Goal: Navigation & Orientation: Find specific page/section

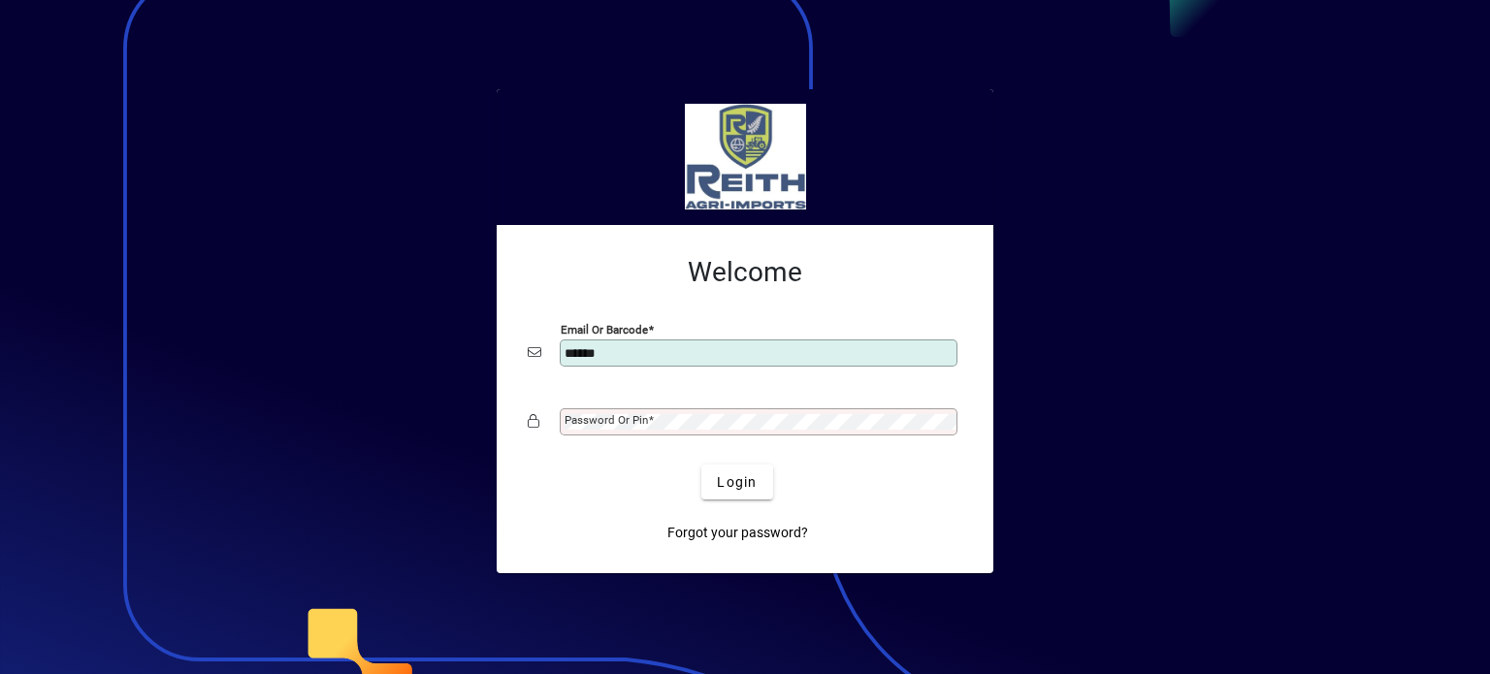
type input "**********"
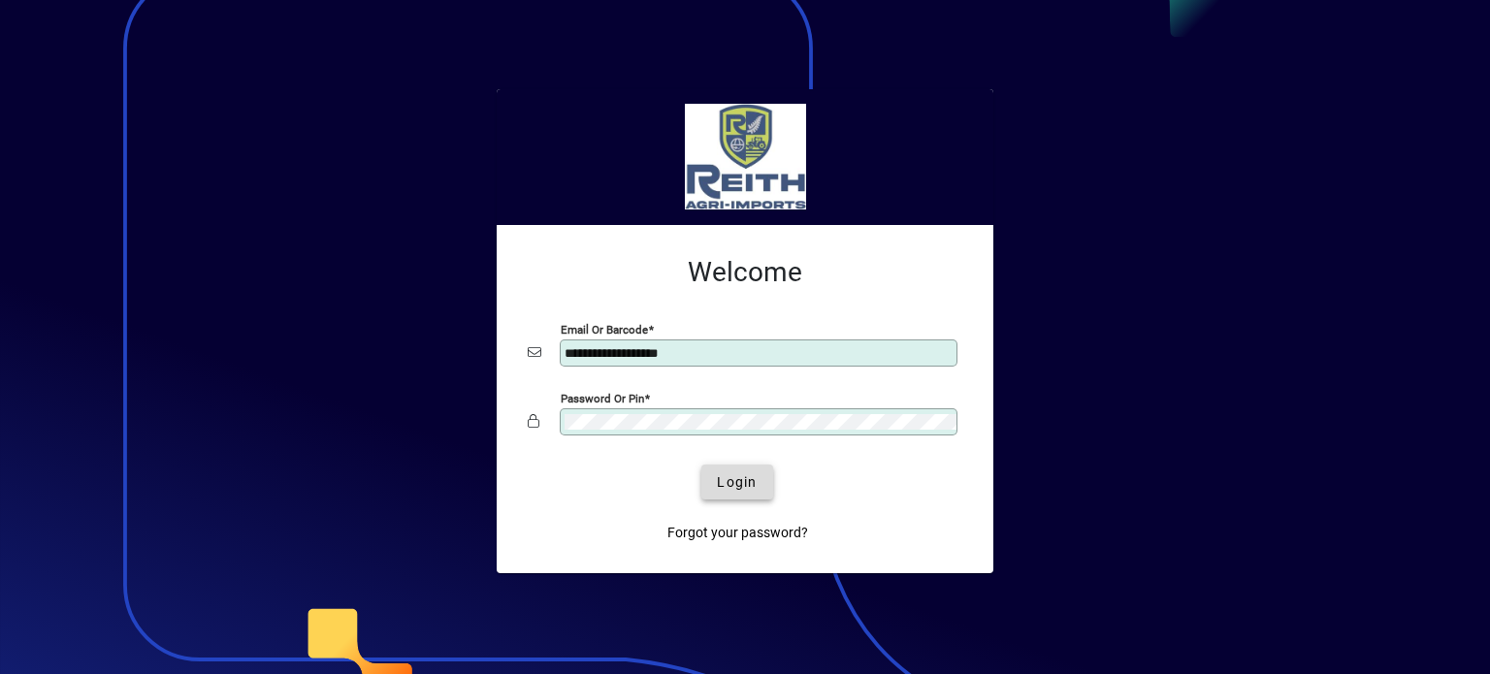
click at [755, 480] on span "Login" at bounding box center [737, 483] width 40 height 20
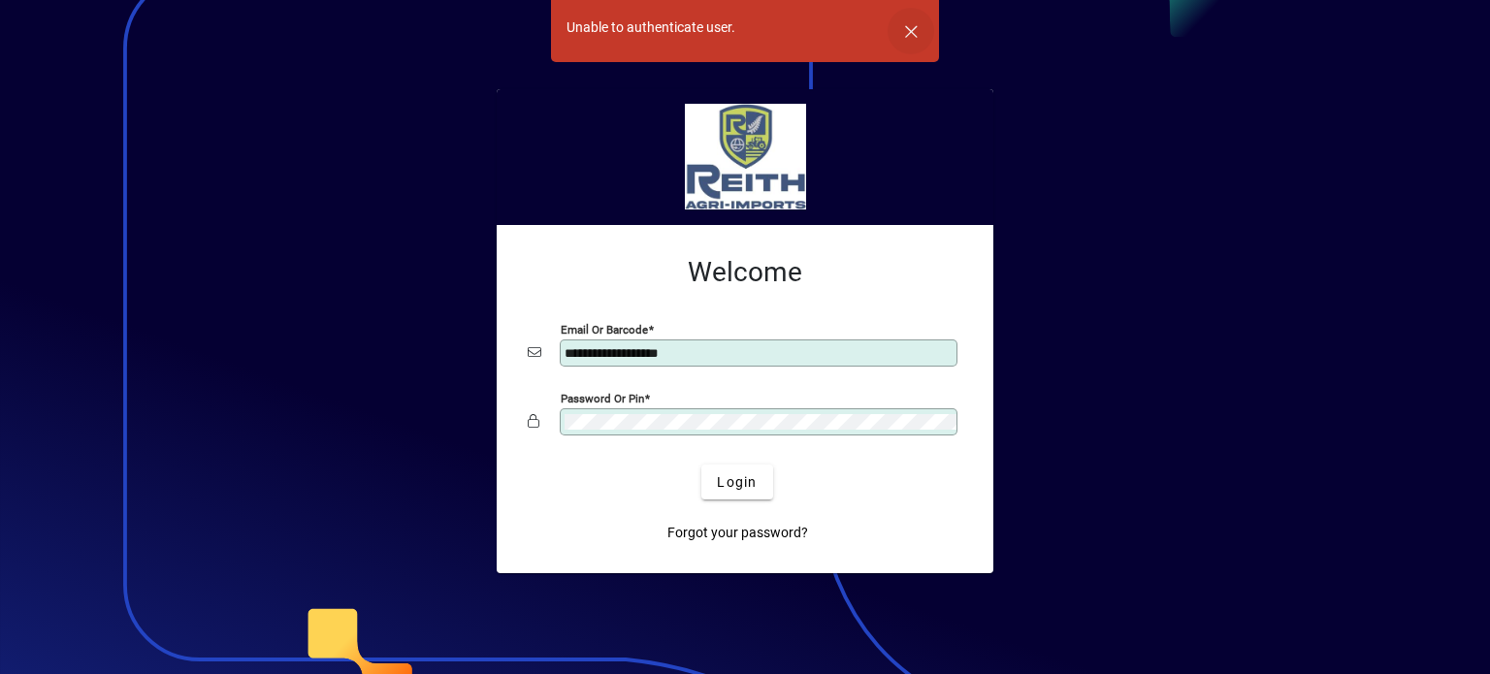
click at [921, 23] on span "button" at bounding box center [911, 31] width 47 height 47
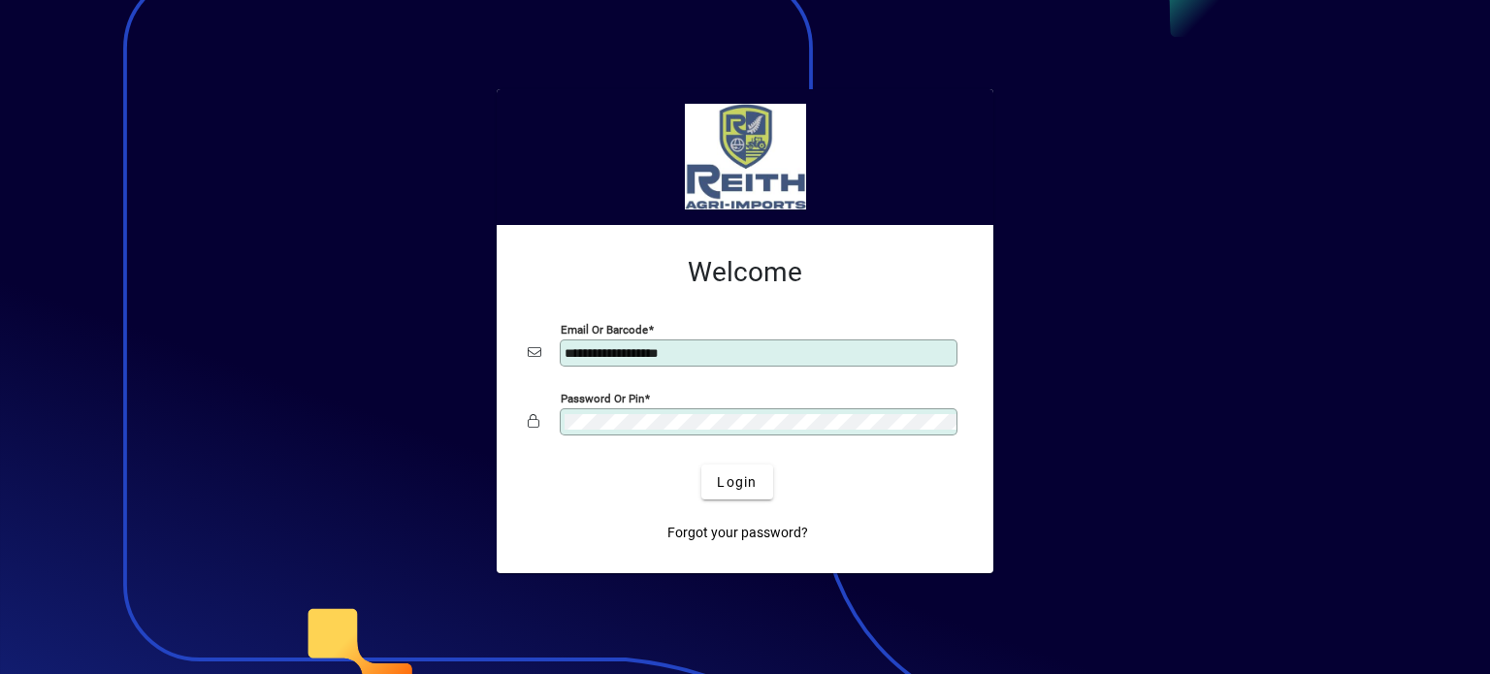
click at [668, 416] on div "Password or Pin" at bounding box center [759, 421] width 398 height 27
click at [722, 488] on span "Login" at bounding box center [737, 483] width 40 height 20
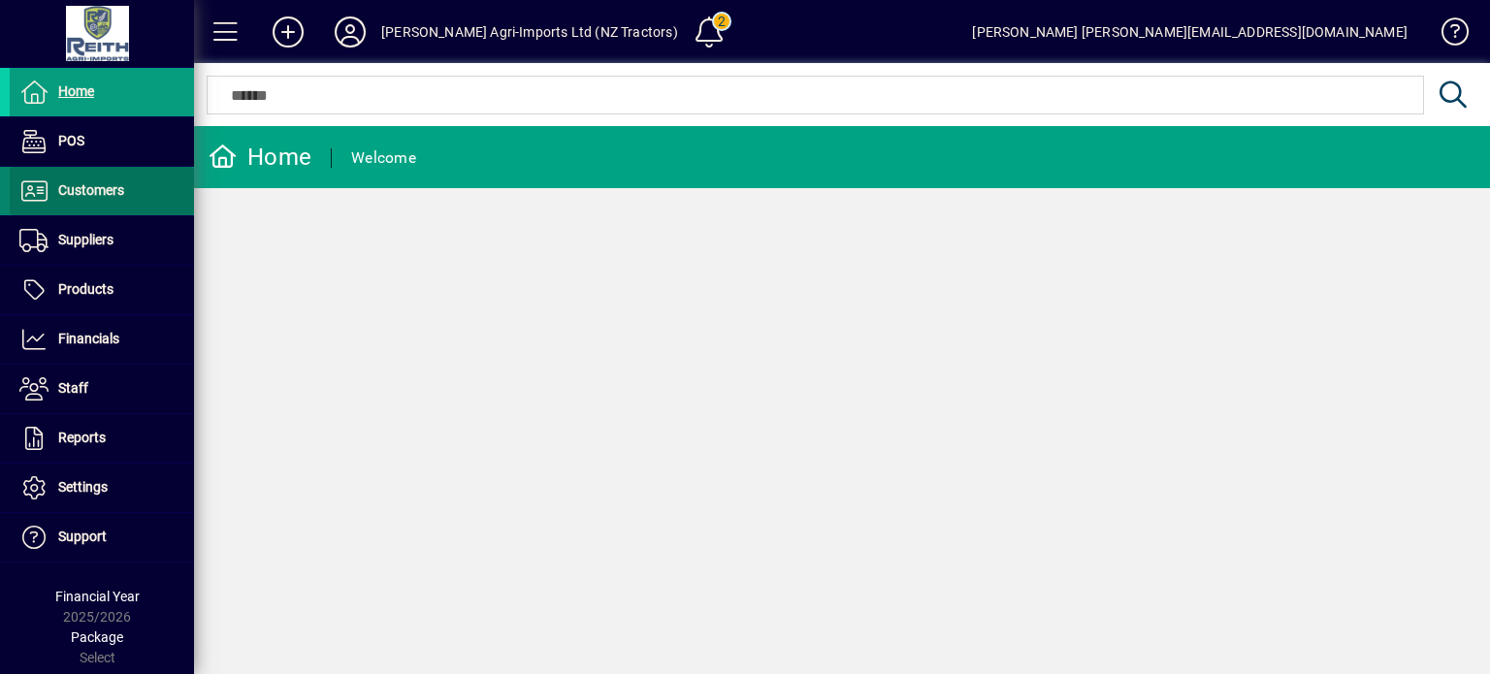
click at [75, 186] on span "Customers" at bounding box center [91, 190] width 66 height 16
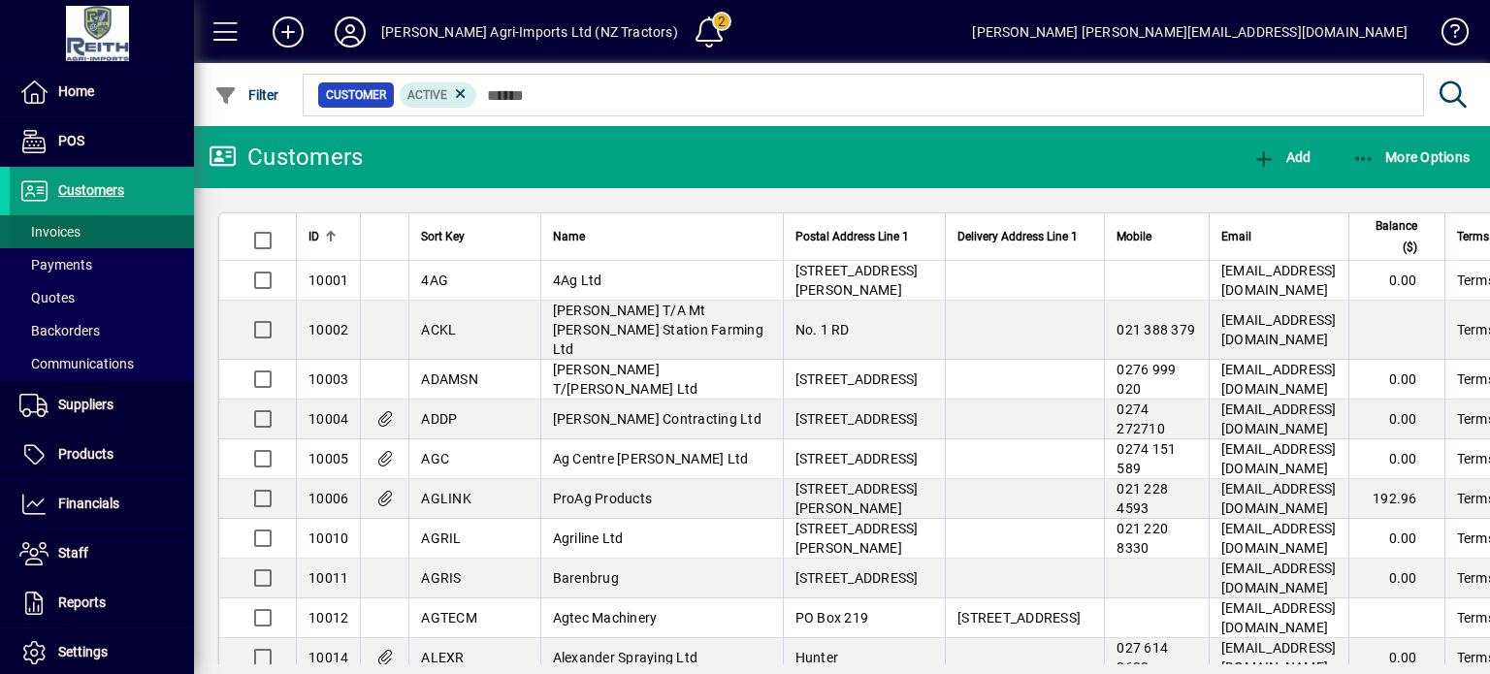
click at [38, 232] on span "Invoices" at bounding box center [49, 232] width 61 height 16
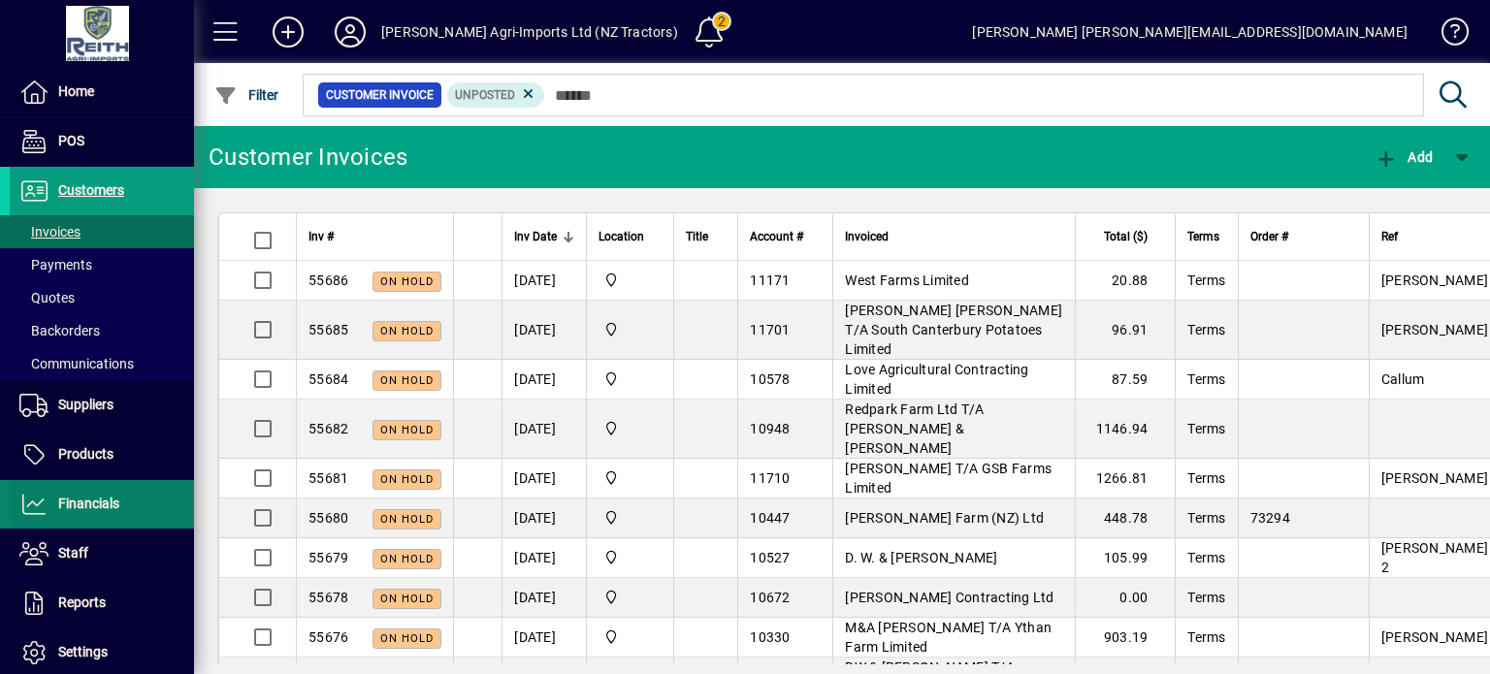
click at [81, 500] on span "Financials" at bounding box center [88, 504] width 61 height 16
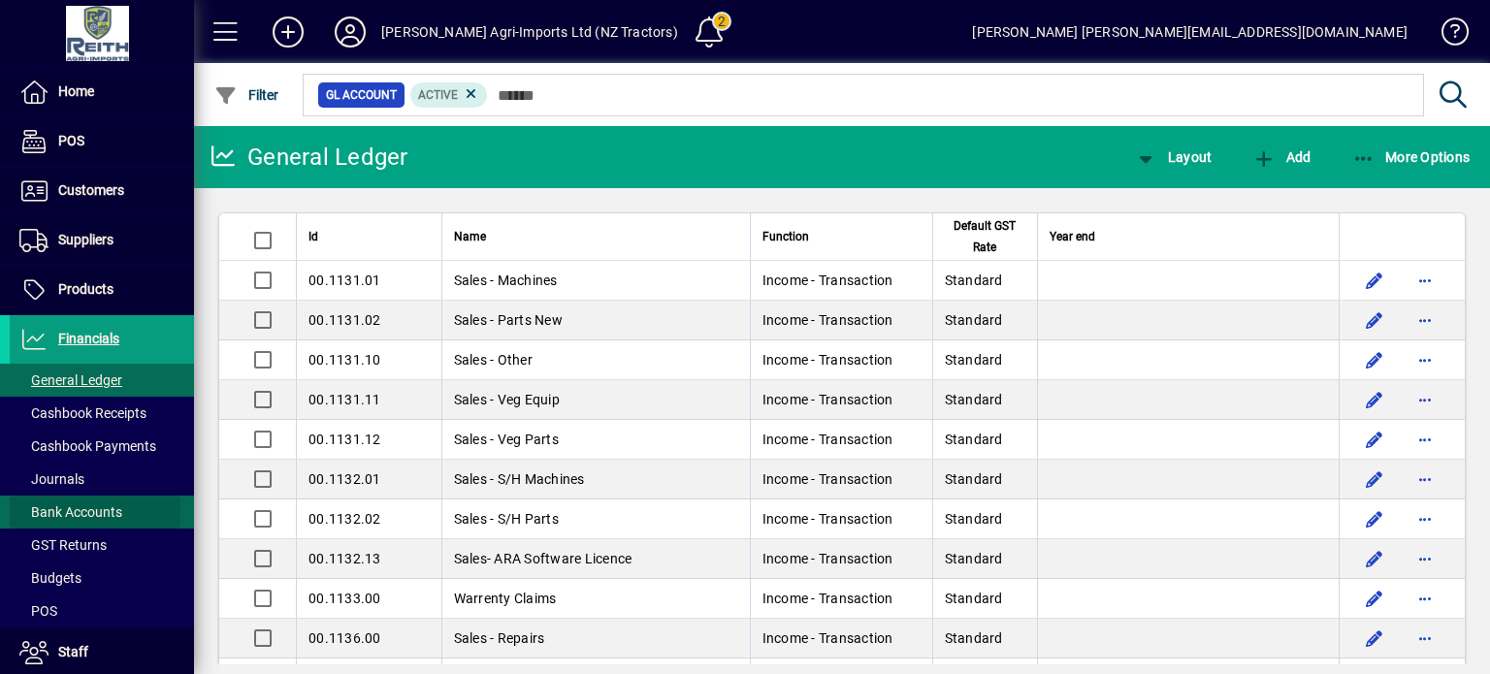
click at [62, 510] on span "Bank Accounts" at bounding box center [70, 513] width 103 height 16
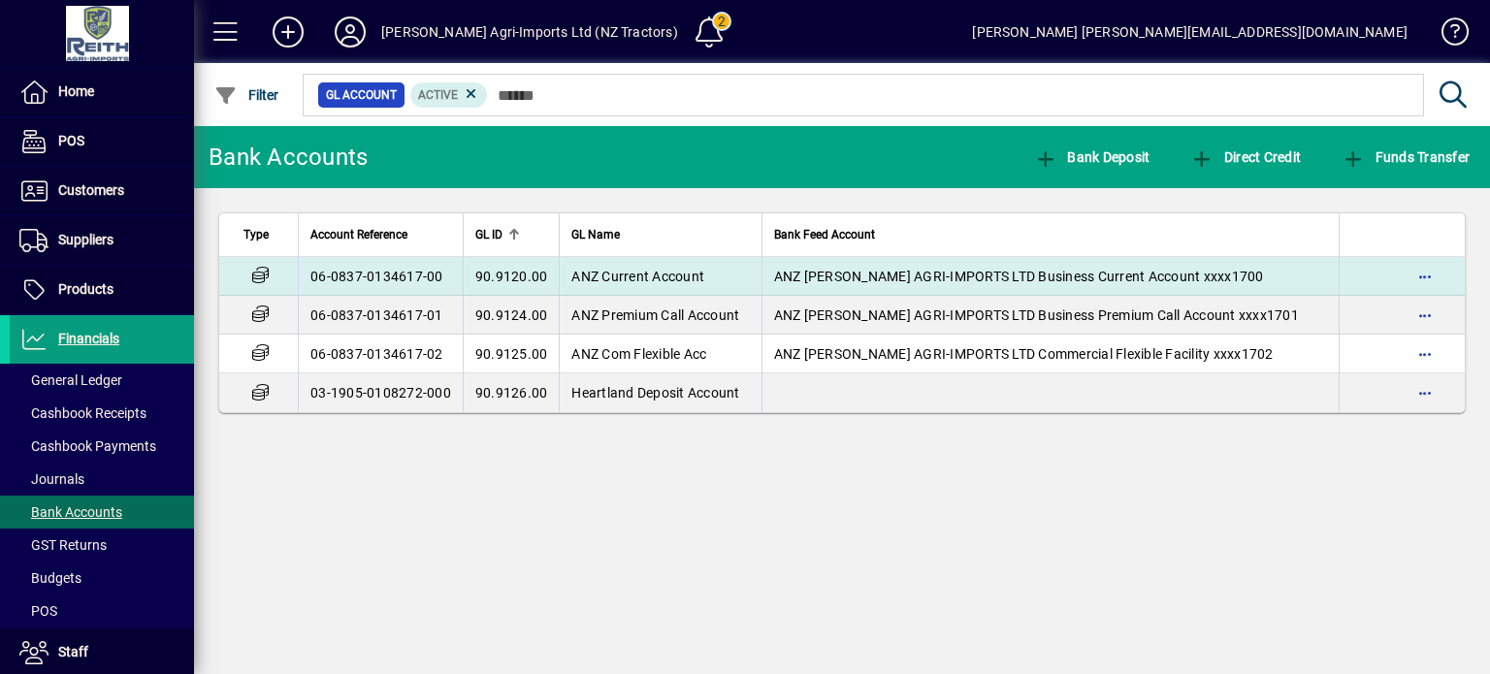
click at [523, 269] on span "90.9120.00" at bounding box center [511, 277] width 73 height 16
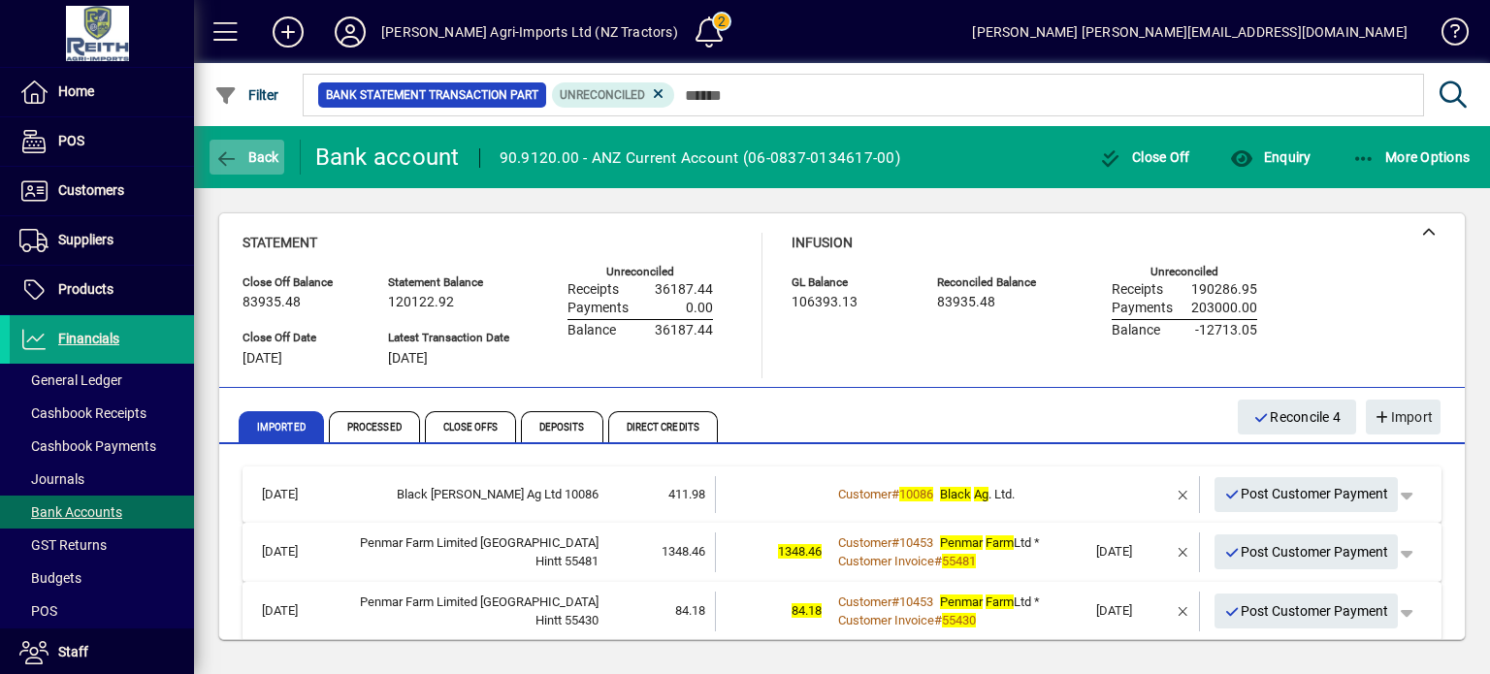
click at [217, 155] on icon "button" at bounding box center [226, 158] width 24 height 19
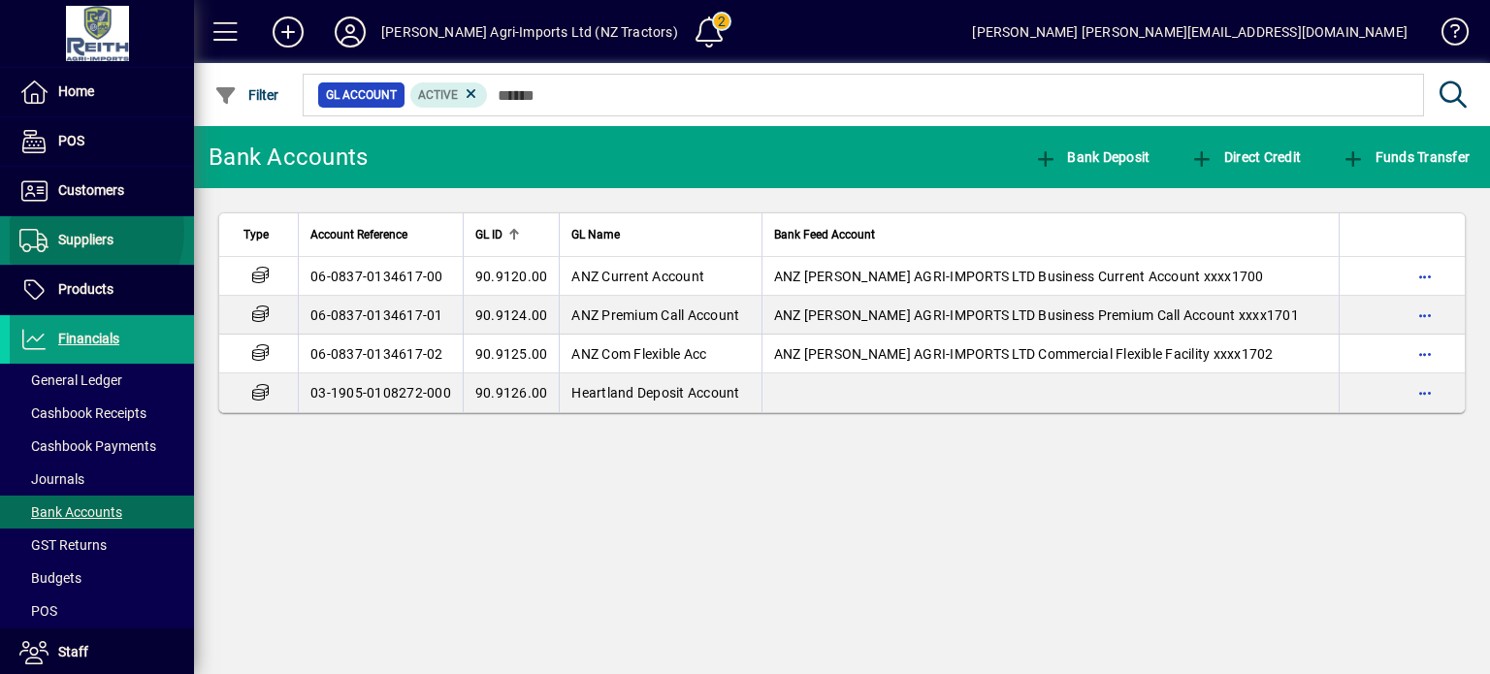
click at [74, 232] on span "Suppliers" at bounding box center [85, 240] width 55 height 16
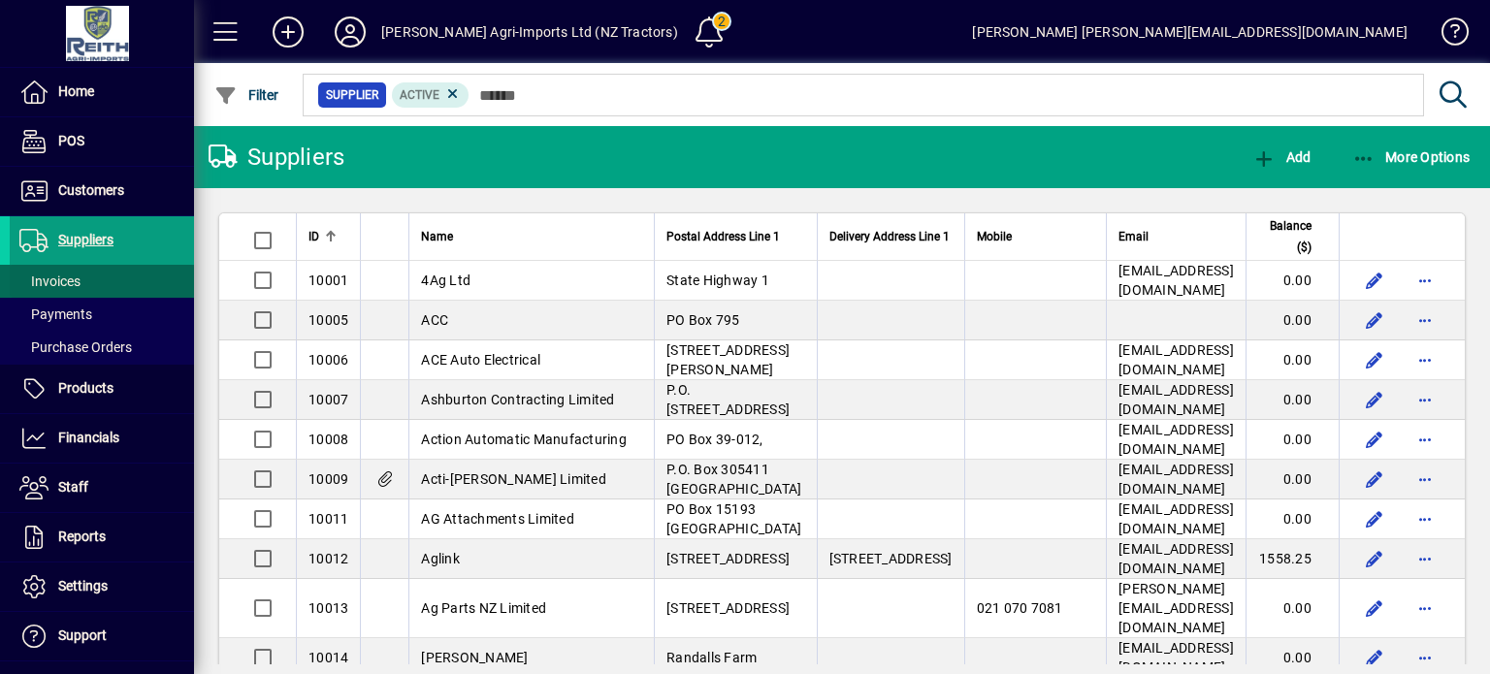
click at [62, 278] on span "Invoices" at bounding box center [49, 282] width 61 height 16
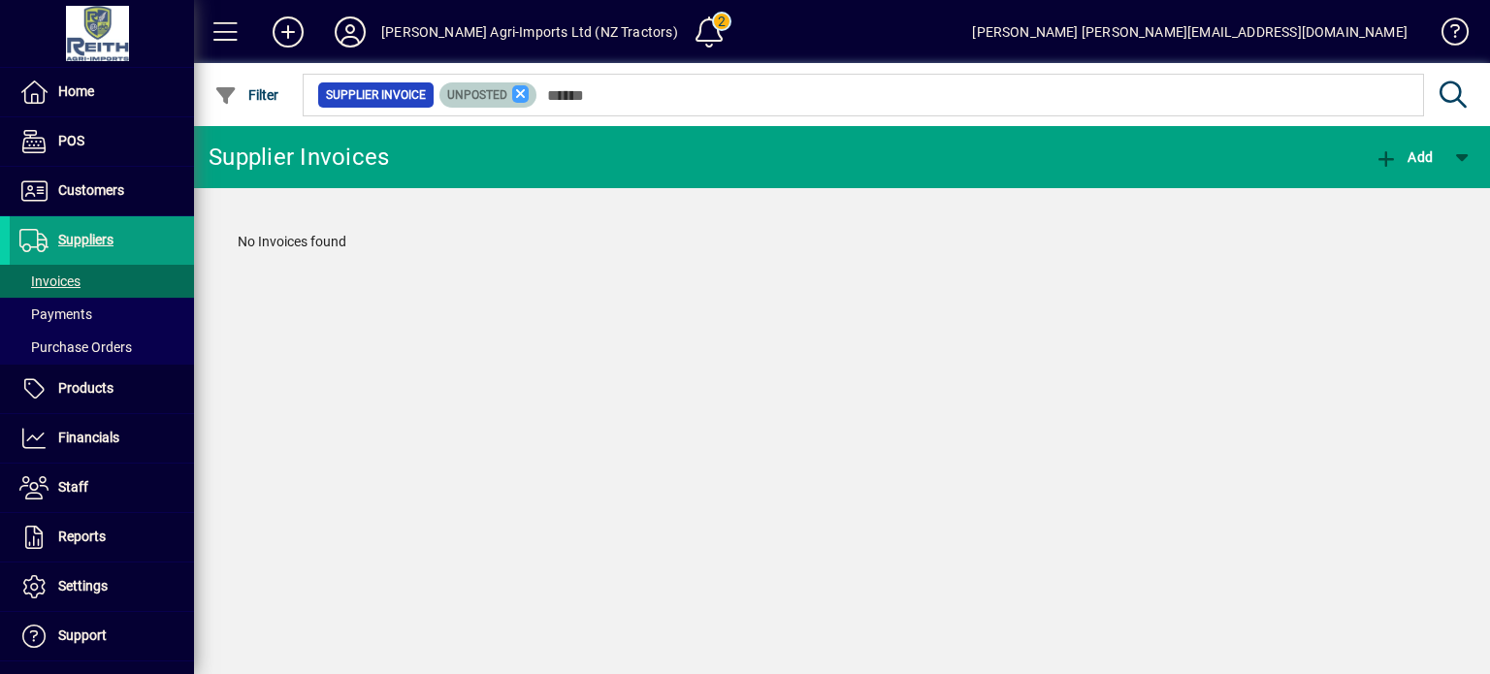
click at [512, 91] on icon at bounding box center [520, 93] width 17 height 17
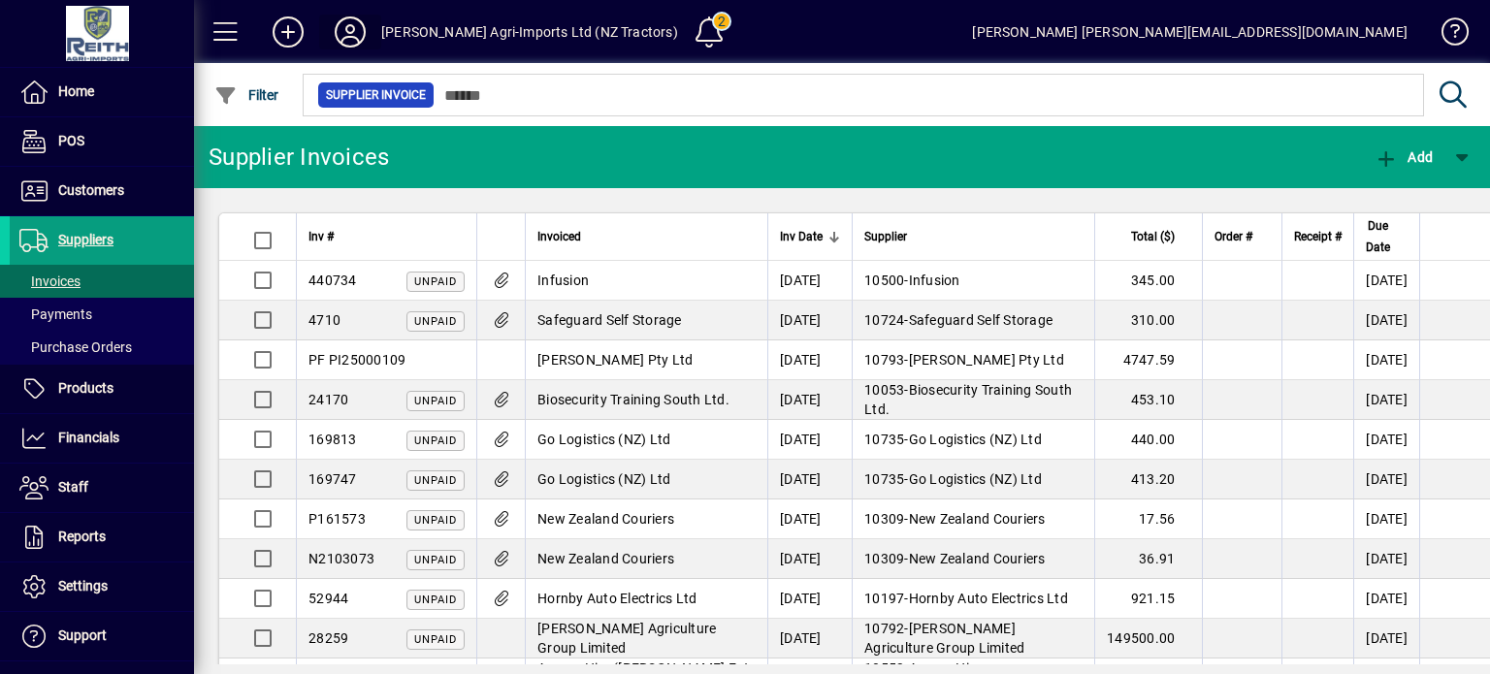
click at [348, 38] on icon at bounding box center [350, 31] width 39 height 31
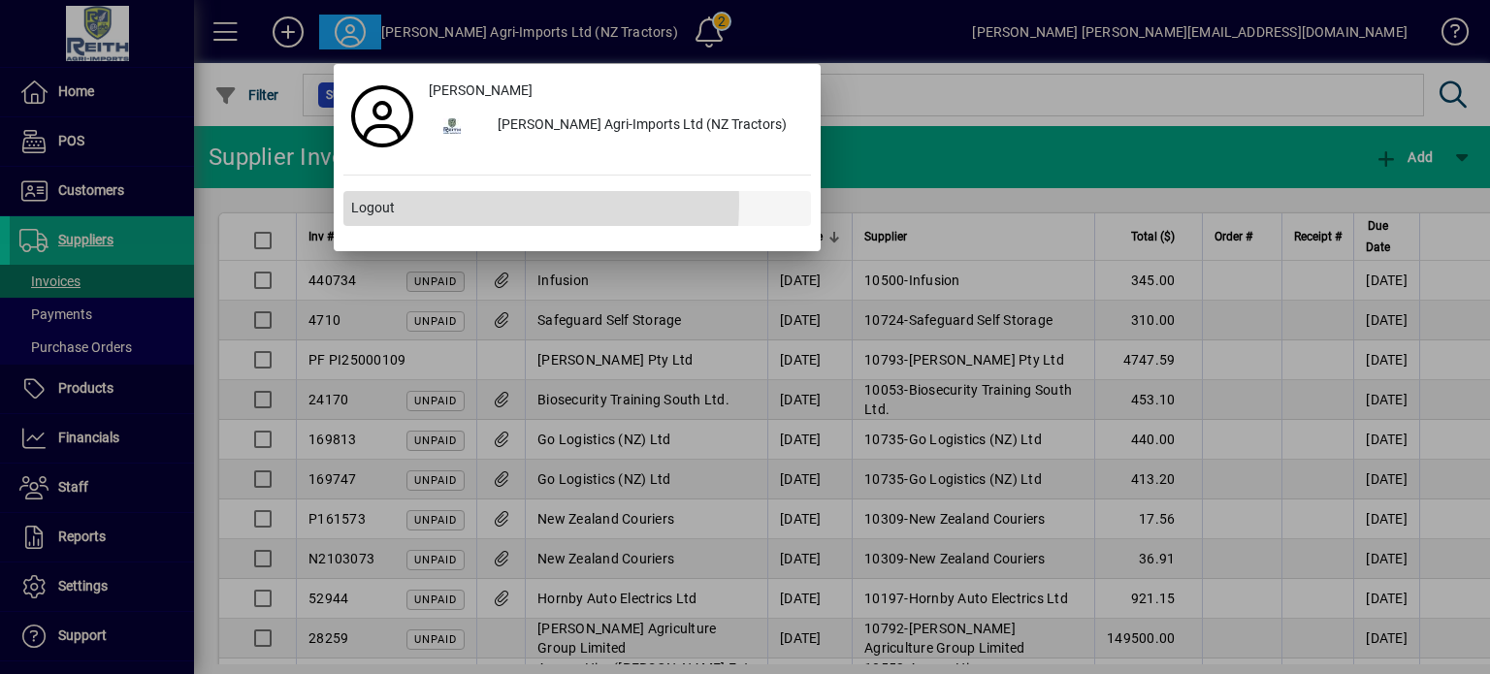
click at [369, 201] on span "Logout" at bounding box center [373, 208] width 44 height 20
